Goal: Answer question/provide support

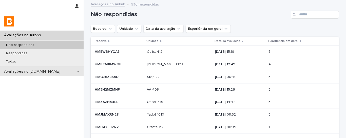
click at [45, 72] on p "Avaliações no [DOMAIN_NAME]" at bounding box center [33, 71] width 62 height 5
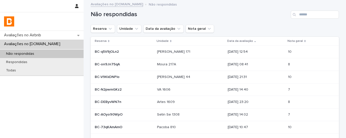
click at [60, 30] on div at bounding box center [41, 21] width 83 height 18
click at [106, 51] on p "BC-q5V9jOLn2" at bounding box center [107, 51] width 25 height 5
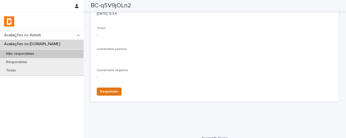
scroll to position [135, 0]
click at [107, 92] on span "Responder" at bounding box center [109, 91] width 18 height 5
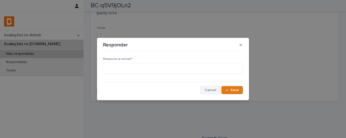
click at [214, 89] on span "Cancel" at bounding box center [209, 91] width 11 height 4
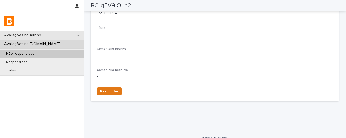
click at [79, 35] on icon at bounding box center [78, 35] width 2 height 1
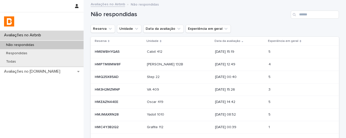
click at [113, 64] on p "HMPTM8MW8F" at bounding box center [108, 63] width 27 height 5
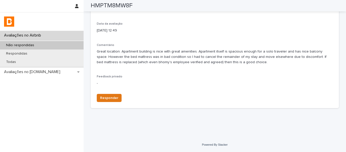
scroll to position [122, 0]
click at [163, 35] on div "Data da avaliação [DATE] 12:49" at bounding box center [215, 29] width 236 height 15
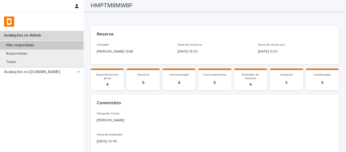
scroll to position [0, 0]
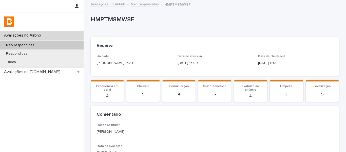
click at [63, 41] on div "Não respondidas" at bounding box center [41, 45] width 83 height 8
